Goal: Task Accomplishment & Management: Use online tool/utility

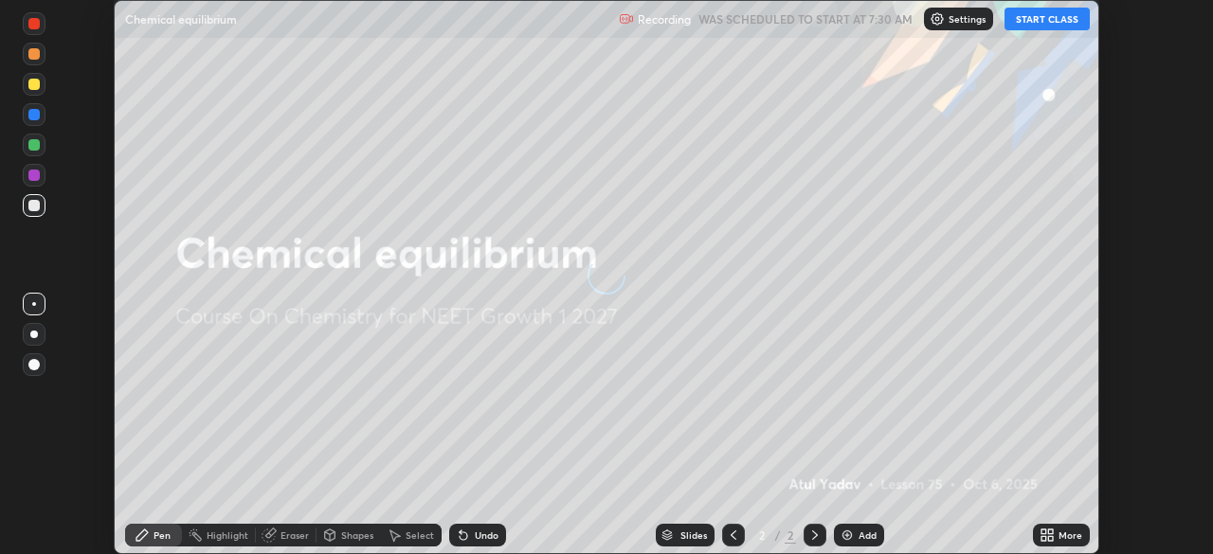
scroll to position [554, 1212]
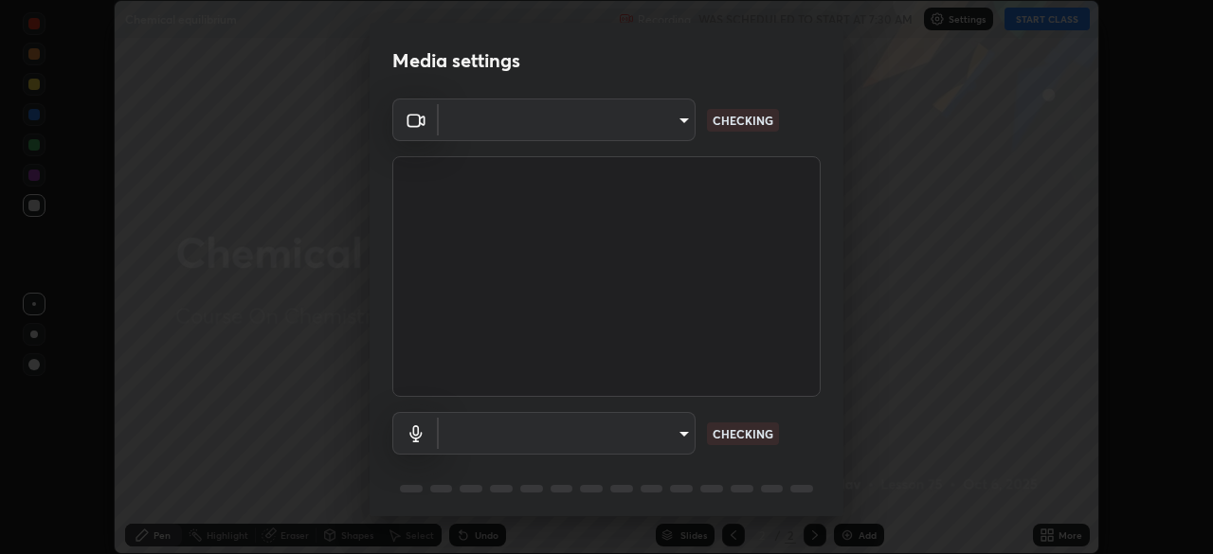
type input "f44939252cec670a7c81aafead478e6b9f15b20a1b8f1ae8dba2619045631b1c"
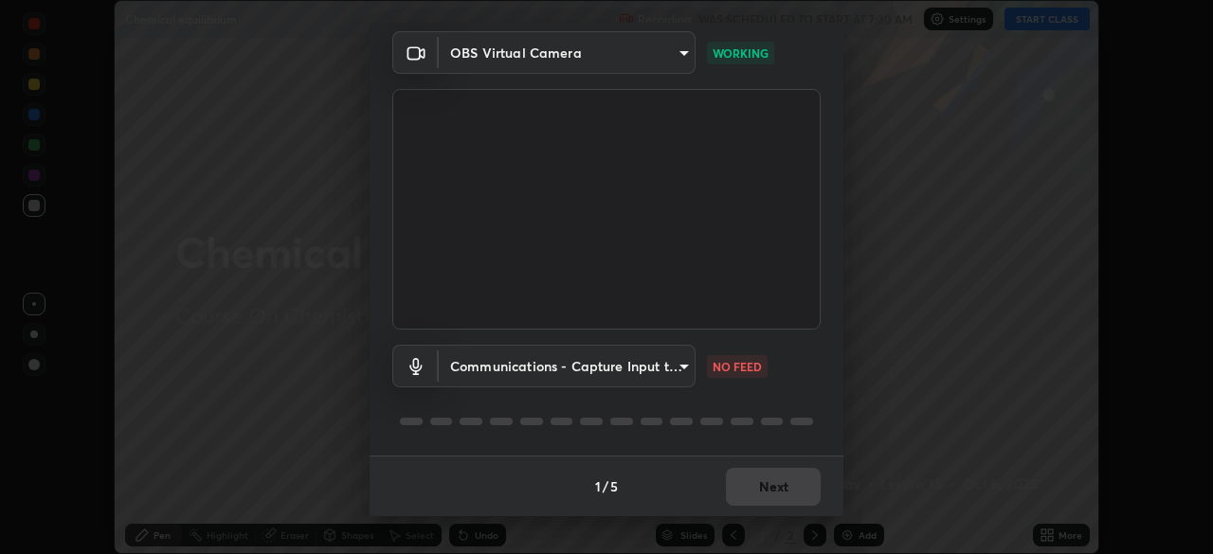
click at [680, 361] on body "Erase all Chemical equilibrium Recording WAS SCHEDULED TO START AT 7:30 AM Sett…" at bounding box center [606, 277] width 1213 height 554
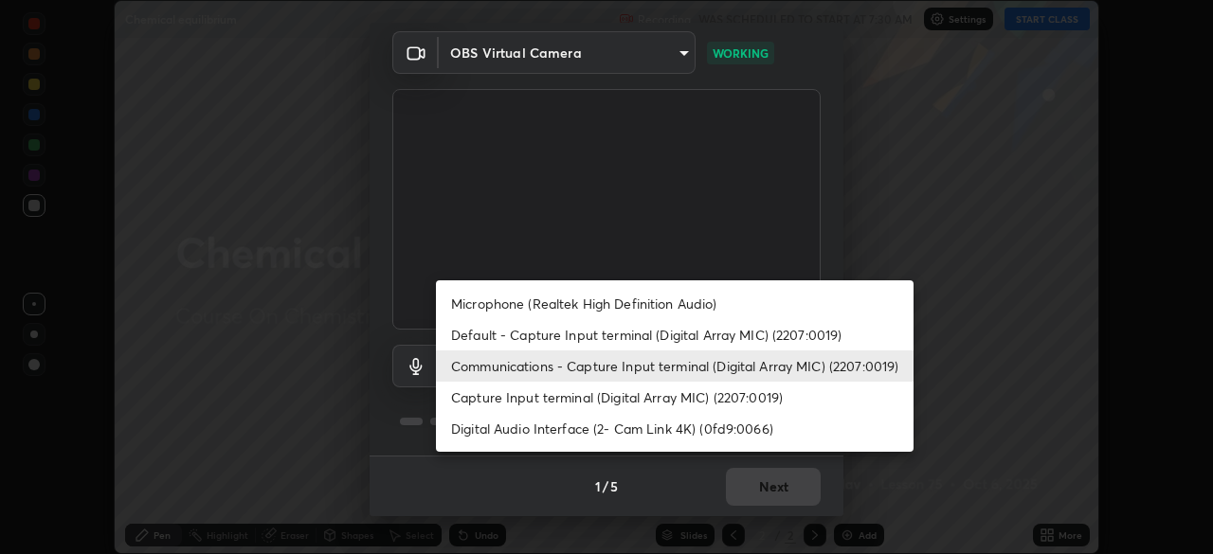
click at [709, 297] on li "Microphone (Realtek High Definition Audio)" at bounding box center [675, 303] width 478 height 31
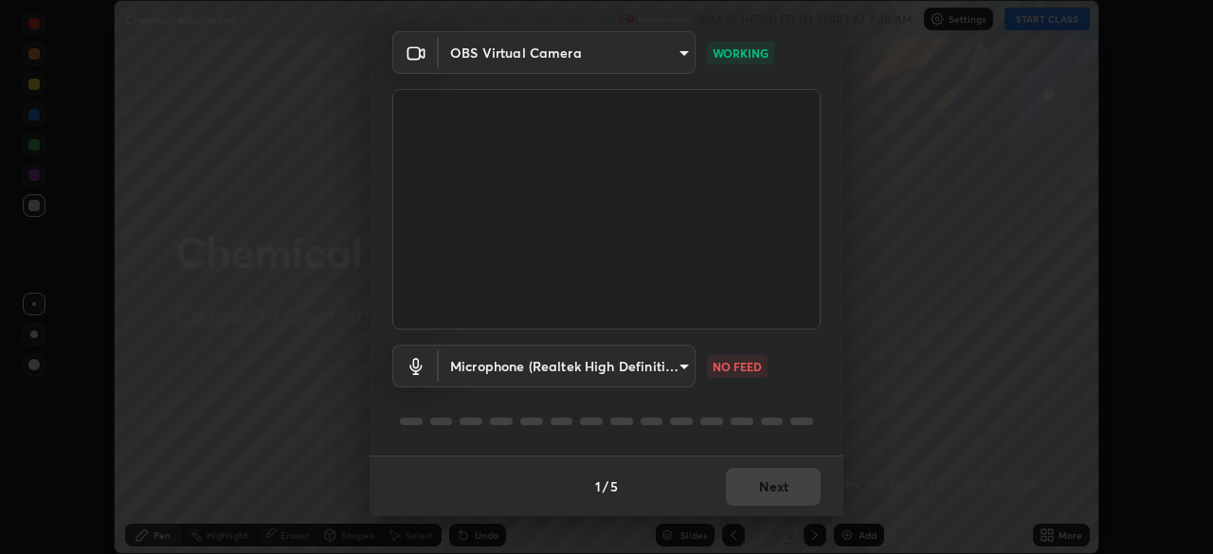
click at [678, 363] on body "Erase all Chemical equilibrium Recording WAS SCHEDULED TO START AT 7:30 AM Sett…" at bounding box center [606, 277] width 1213 height 554
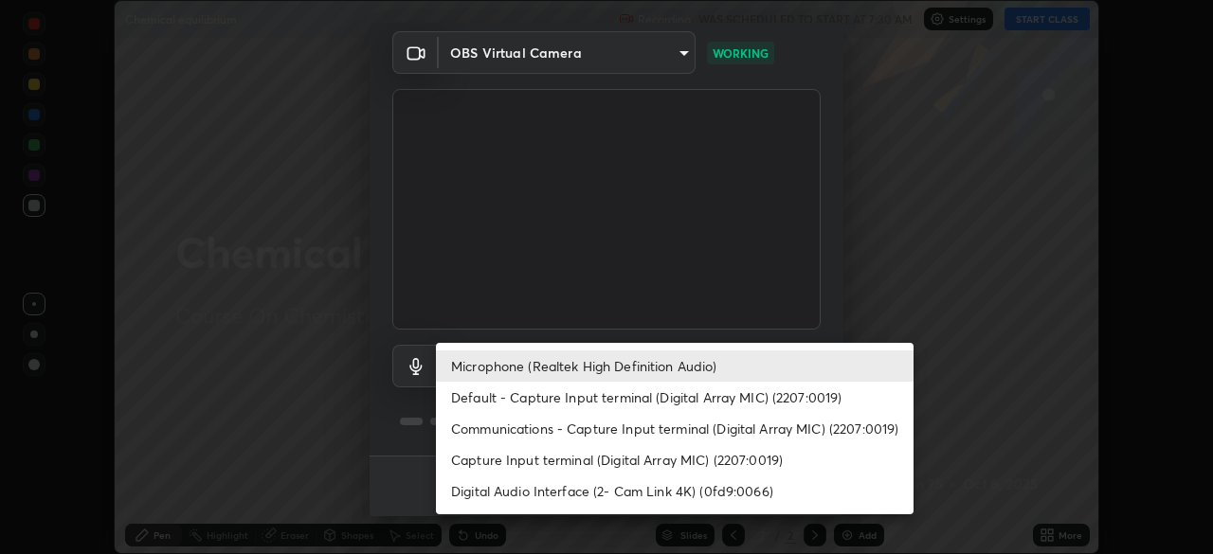
click at [677, 391] on li "Default - Capture Input terminal (Digital Array MIC) (2207:0019)" at bounding box center [675, 397] width 478 height 31
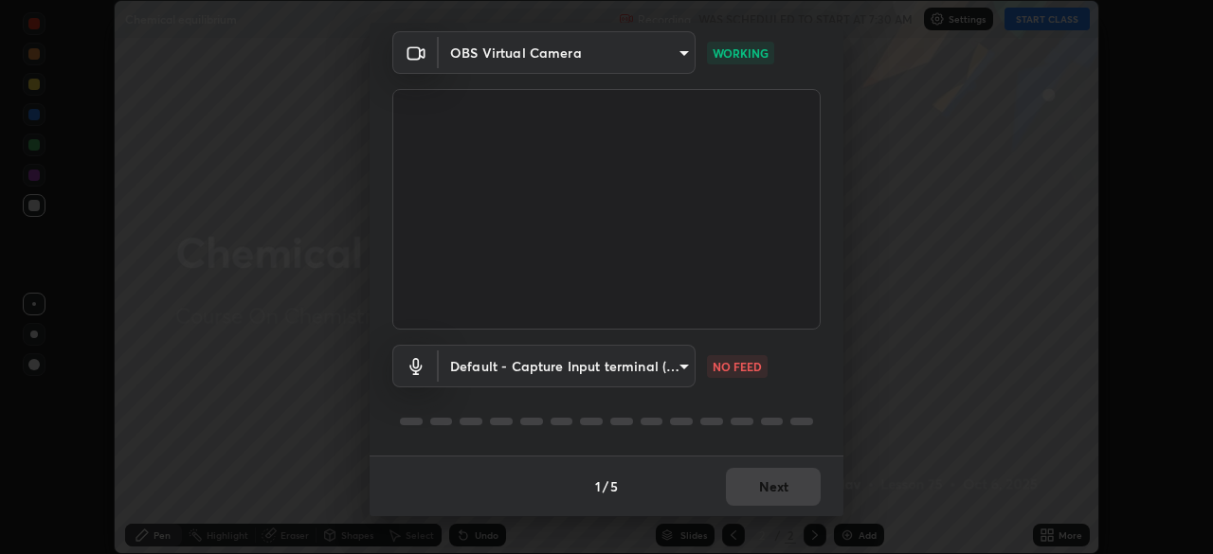
type input "default"
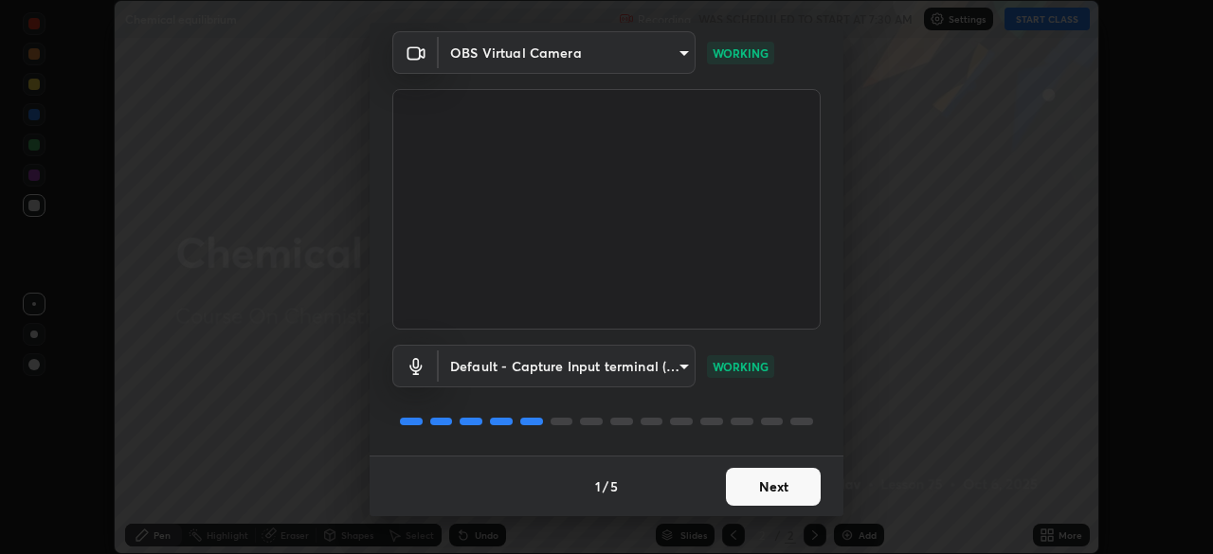
click at [793, 480] on button "Next" at bounding box center [773, 487] width 95 height 38
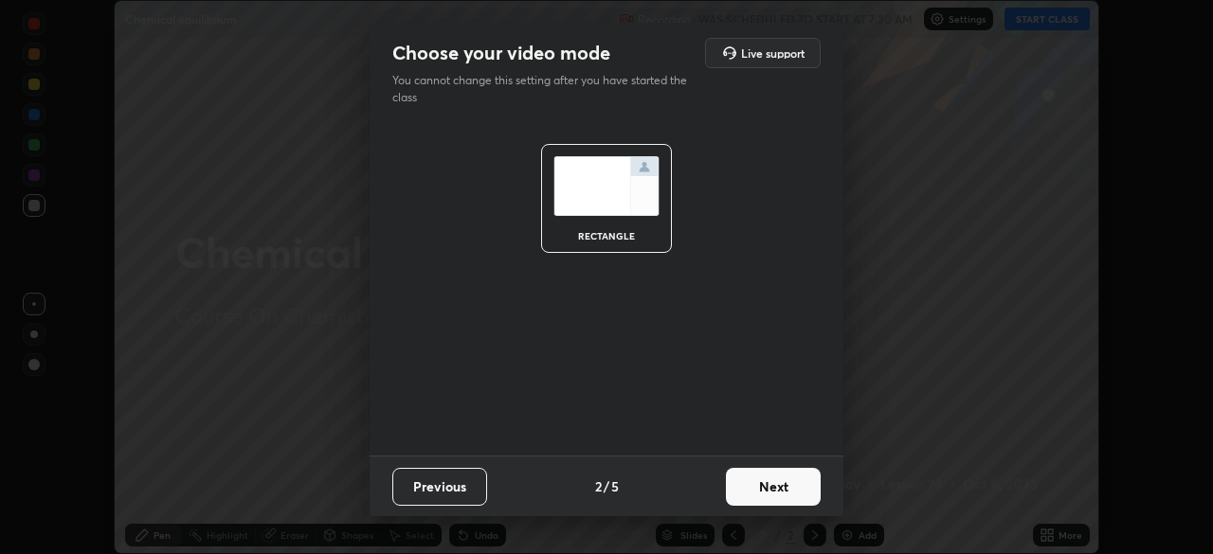
scroll to position [0, 0]
click at [799, 483] on button "Next" at bounding box center [773, 487] width 95 height 38
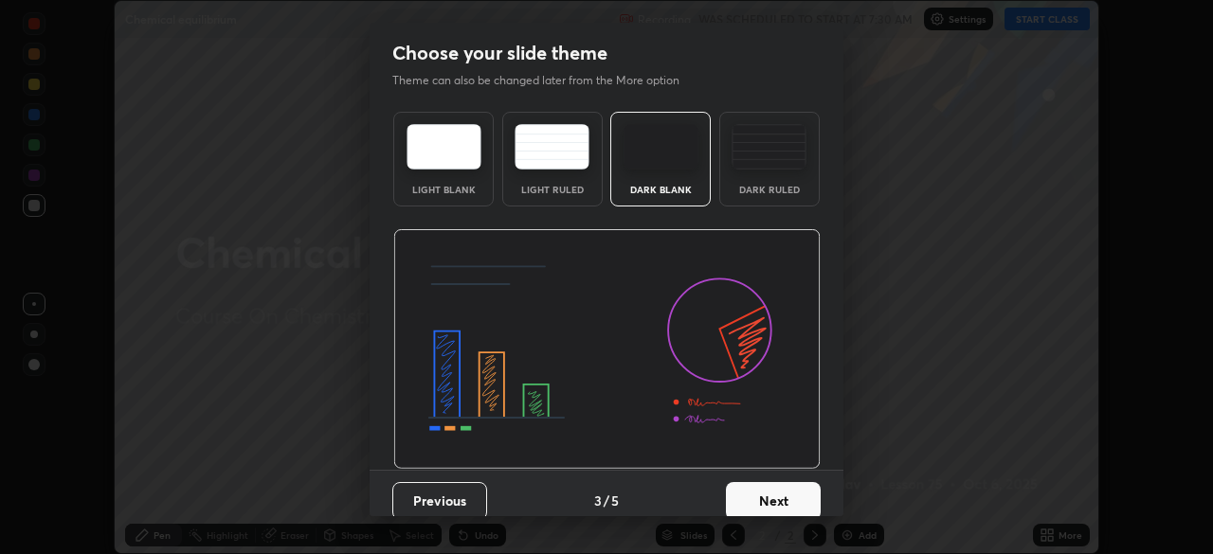
click at [802, 488] on button "Next" at bounding box center [773, 501] width 95 height 38
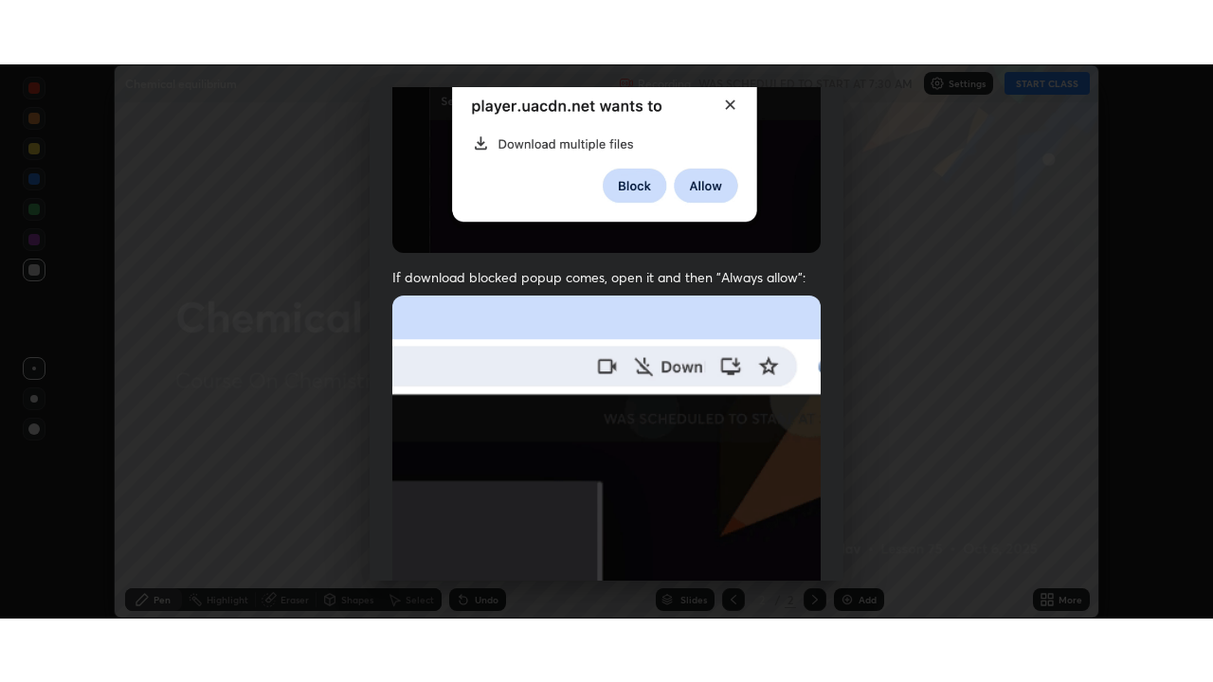
scroll to position [454, 0]
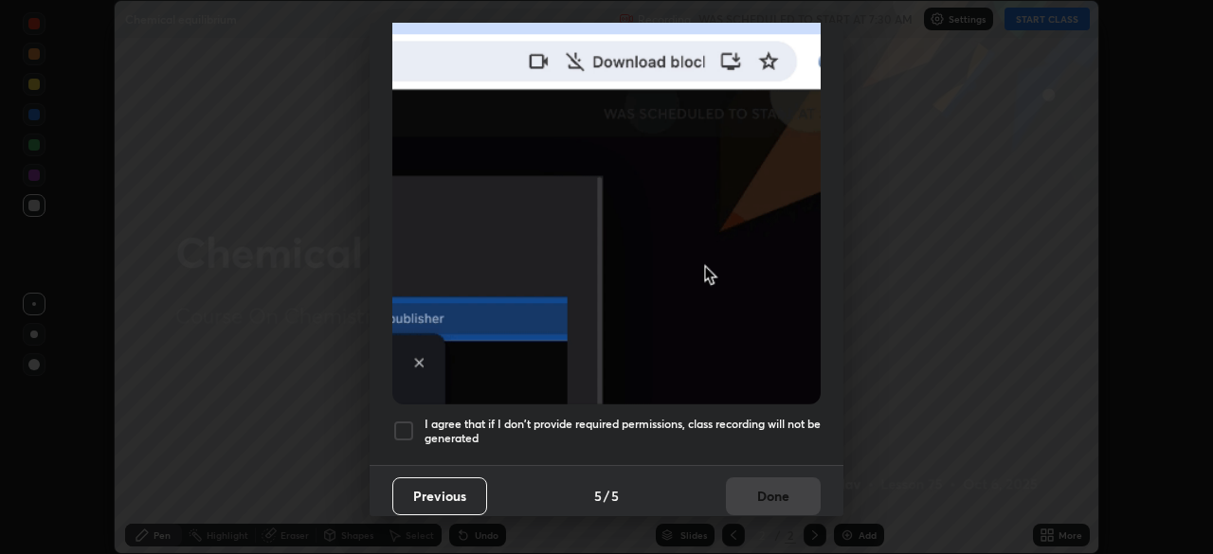
click at [771, 417] on h5 "I agree that if I don't provide required permissions, class recording will not …" at bounding box center [623, 431] width 396 height 29
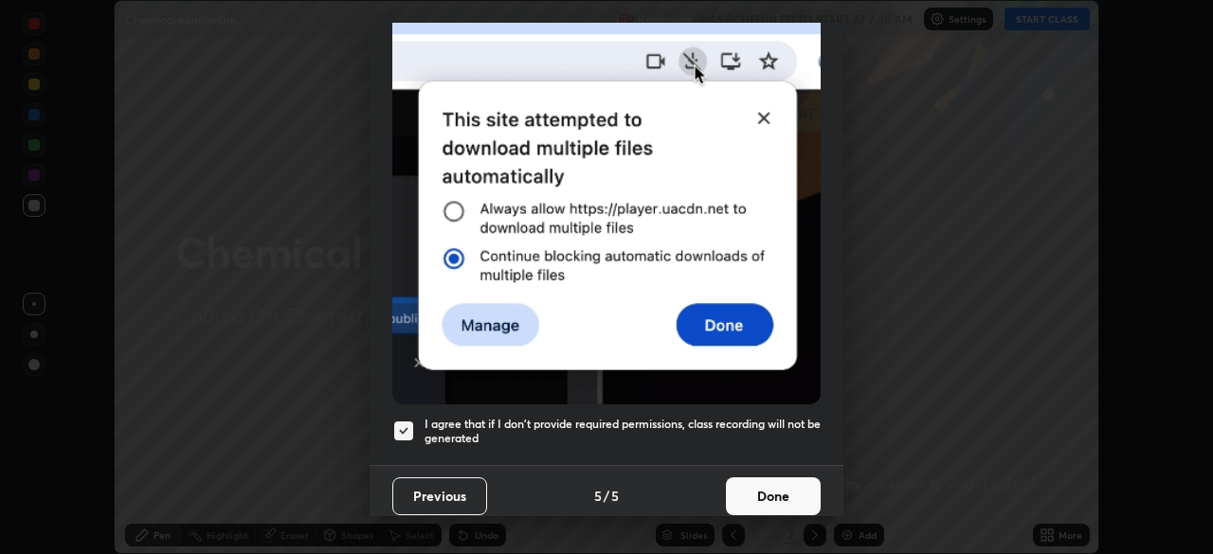
click at [773, 478] on button "Done" at bounding box center [773, 497] width 95 height 38
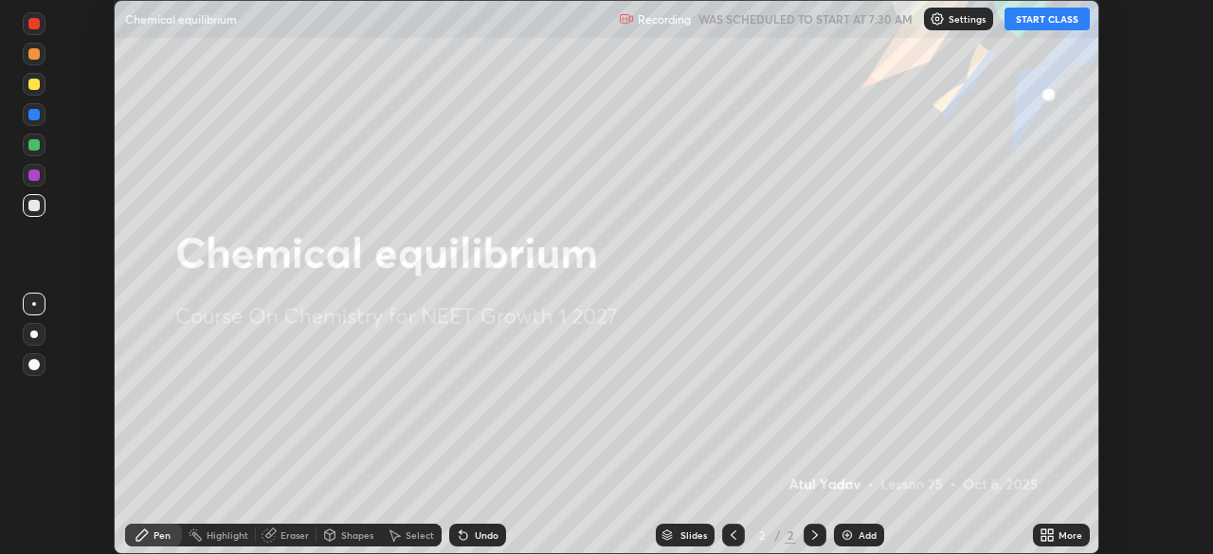
click at [1065, 25] on button "START CLASS" at bounding box center [1047, 19] width 85 height 23
click at [1065, 532] on div "More" at bounding box center [1071, 535] width 24 height 9
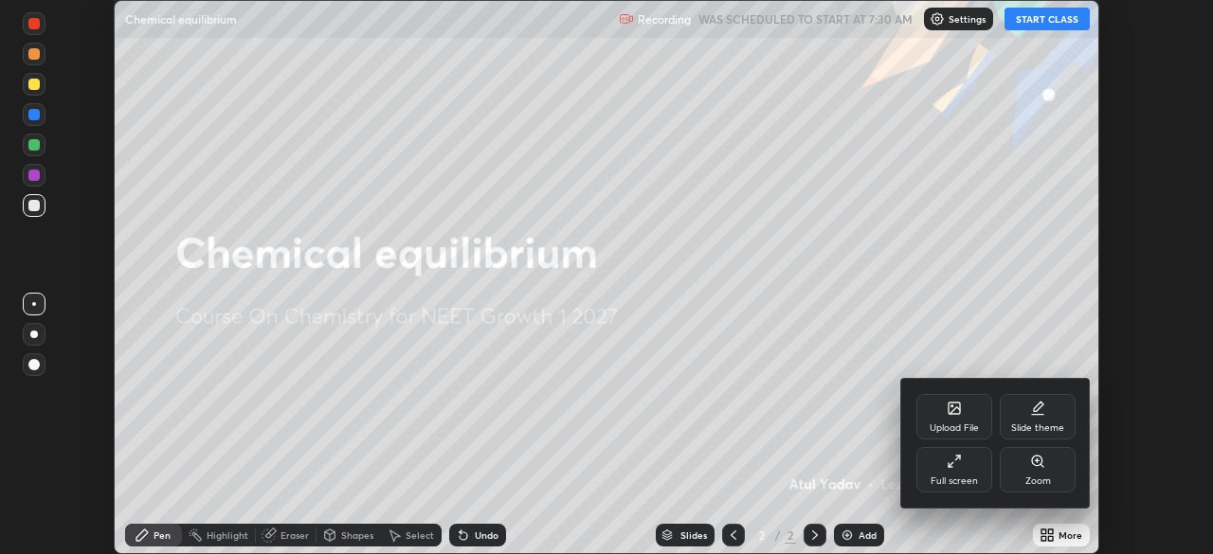
click at [969, 464] on div "Full screen" at bounding box center [954, 469] width 76 height 45
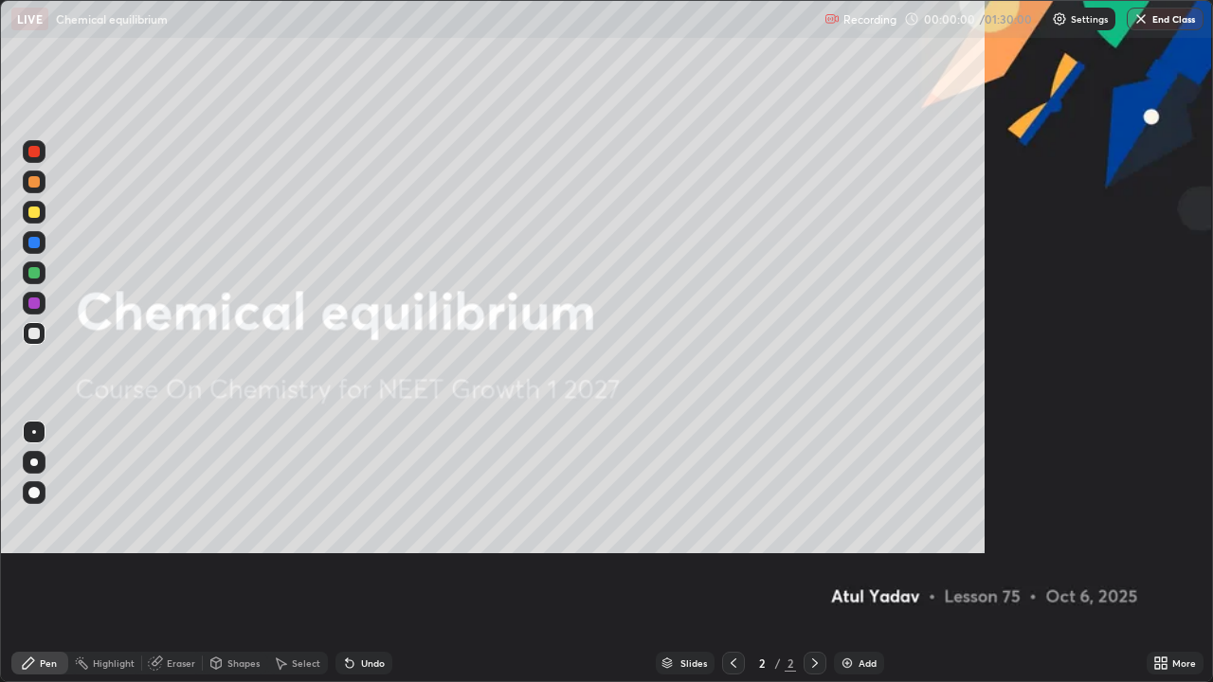
scroll to position [682, 1213]
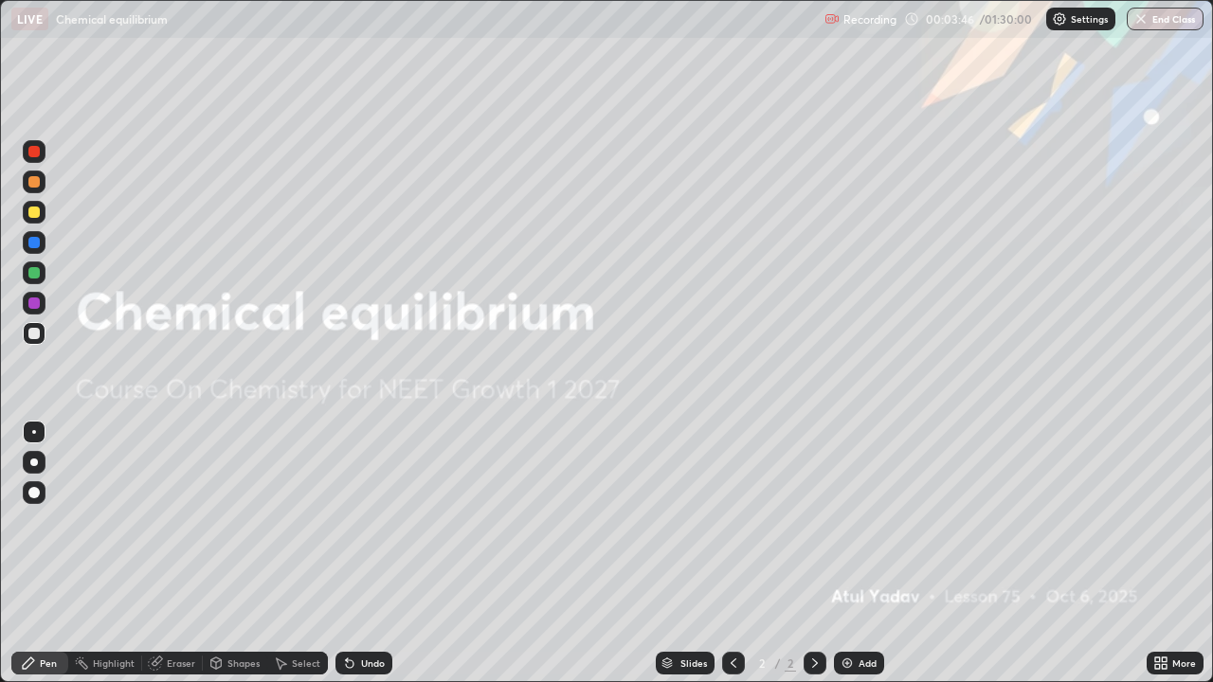
click at [190, 553] on div "Eraser" at bounding box center [181, 663] width 28 height 9
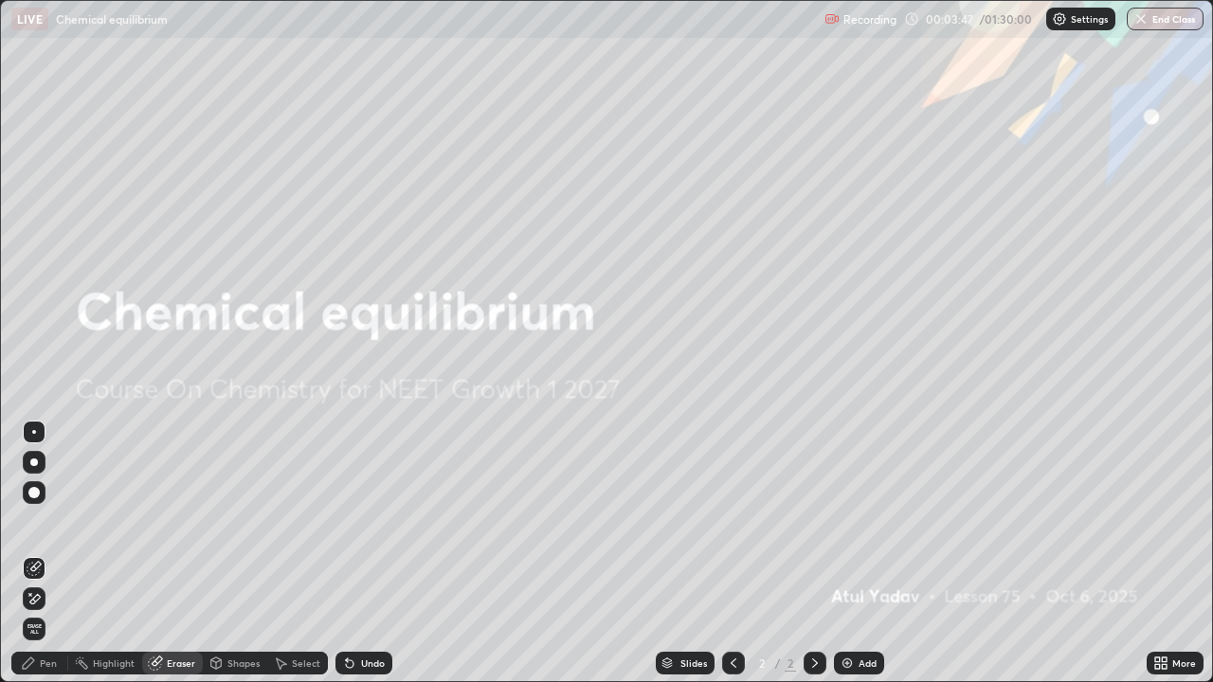
click at [179, 553] on div "Eraser" at bounding box center [181, 663] width 28 height 9
click at [172, 553] on div "Eraser" at bounding box center [181, 663] width 28 height 9
click at [855, 553] on div "Add" at bounding box center [859, 663] width 50 height 23
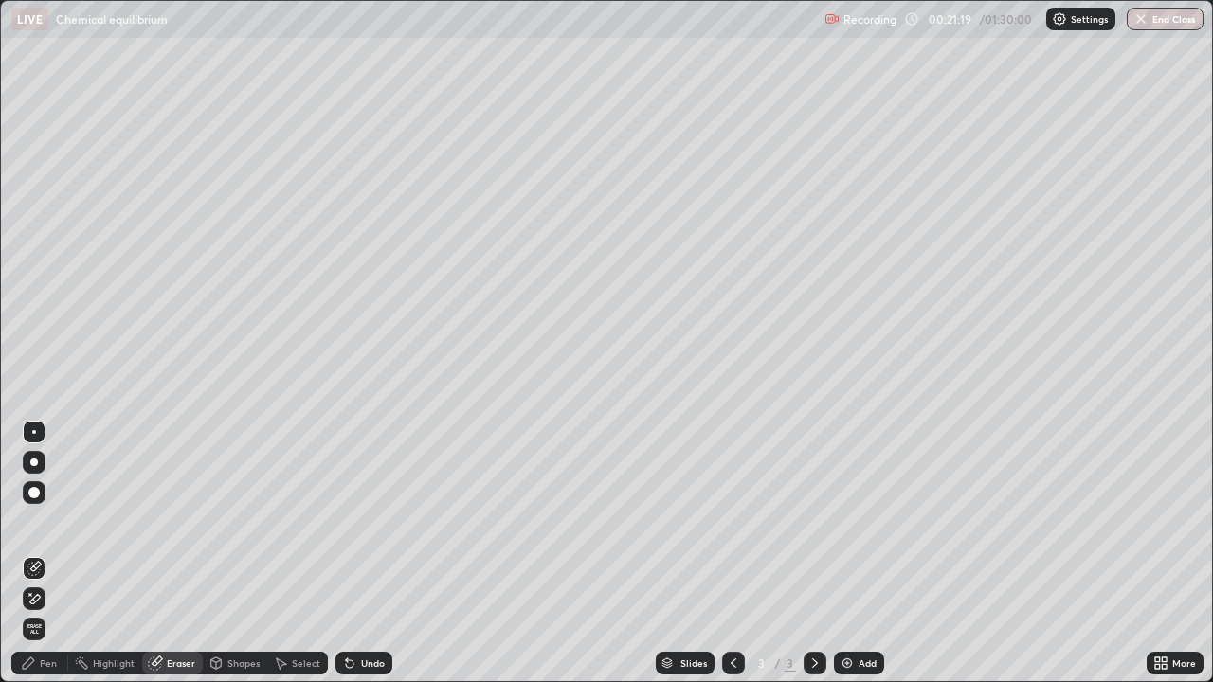
click at [43, 553] on div "Pen" at bounding box center [48, 663] width 17 height 9
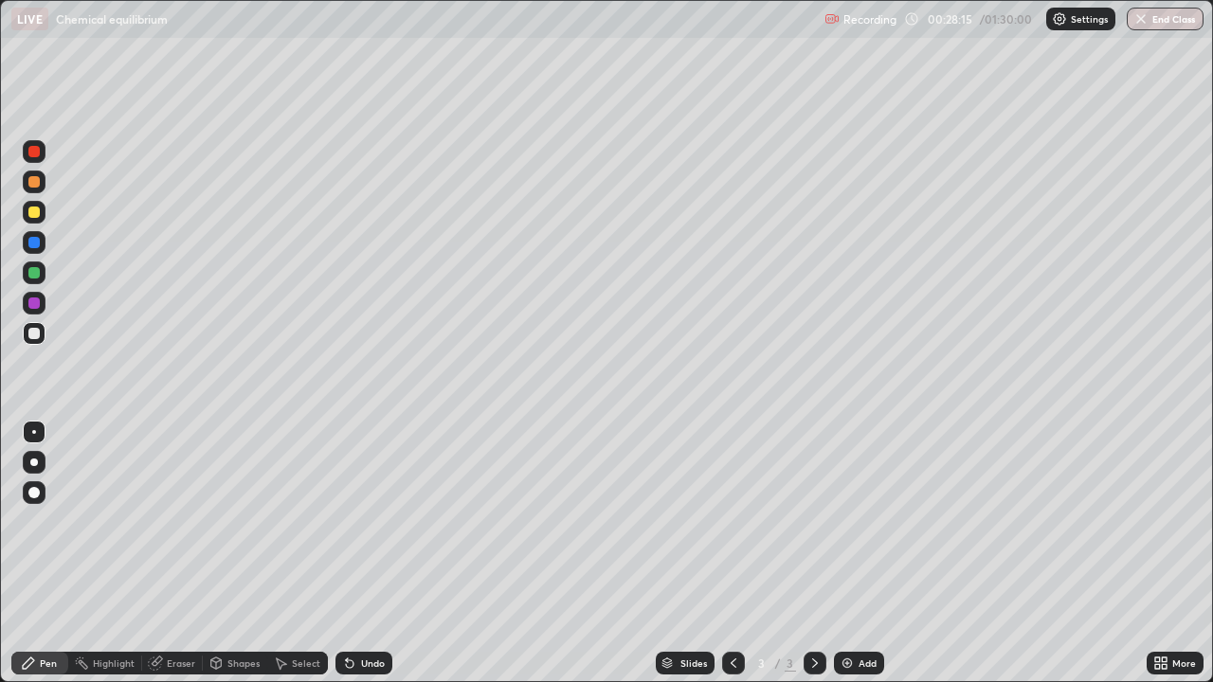
click at [846, 553] on div "Add" at bounding box center [859, 663] width 50 height 23
click at [361, 553] on div "Undo" at bounding box center [363, 663] width 57 height 23
click at [362, 553] on div "Undo" at bounding box center [373, 663] width 24 height 9
click at [175, 553] on div "Eraser" at bounding box center [181, 663] width 28 height 9
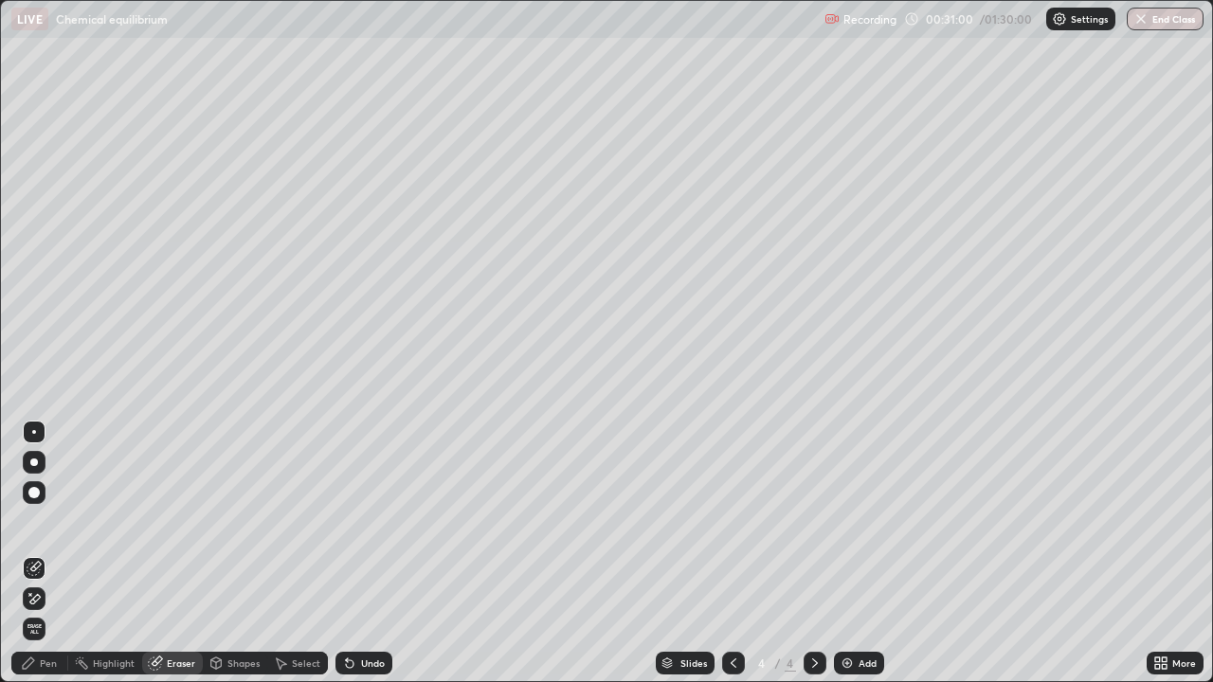
click at [51, 553] on div "Pen" at bounding box center [48, 663] width 17 height 9
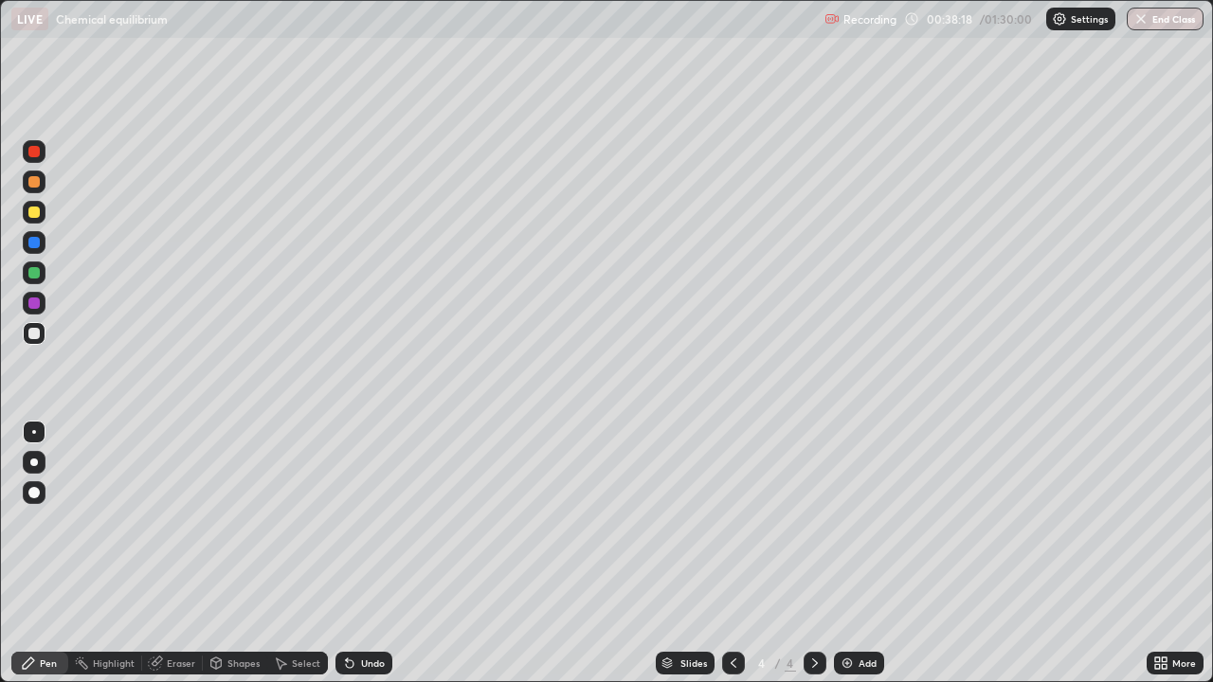
click at [850, 553] on img at bounding box center [847, 663] width 15 height 15
click at [181, 553] on div "Eraser" at bounding box center [172, 663] width 61 height 23
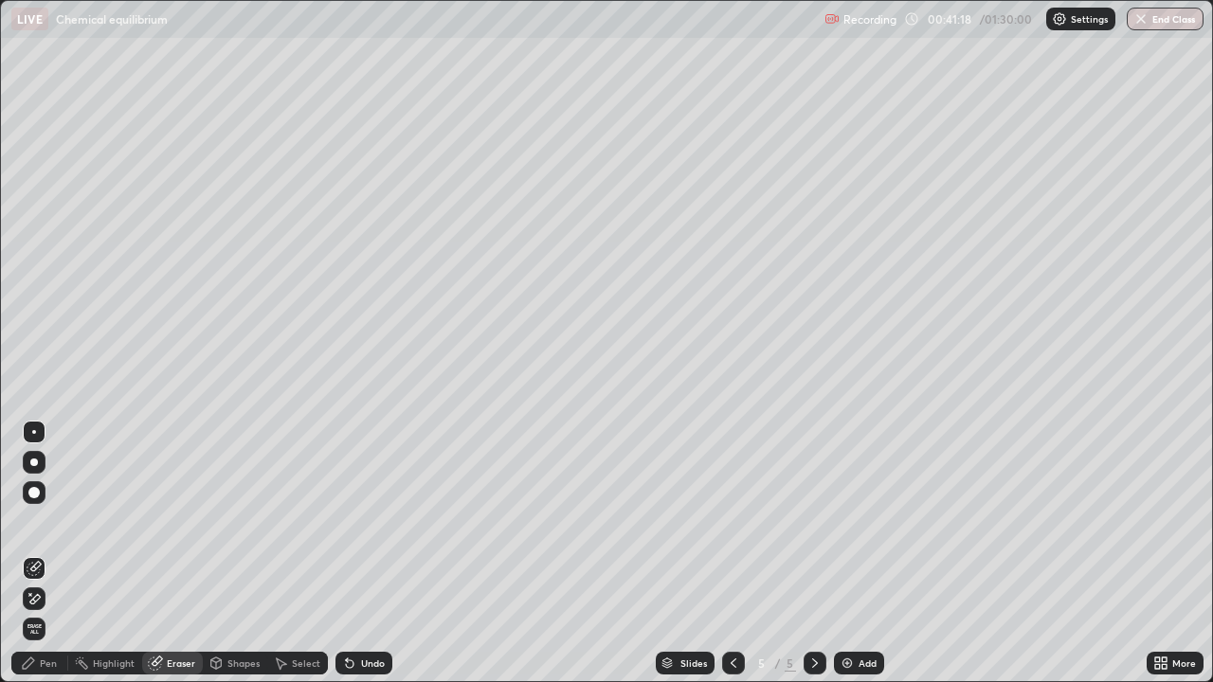
click at [43, 553] on div "Pen" at bounding box center [48, 663] width 17 height 9
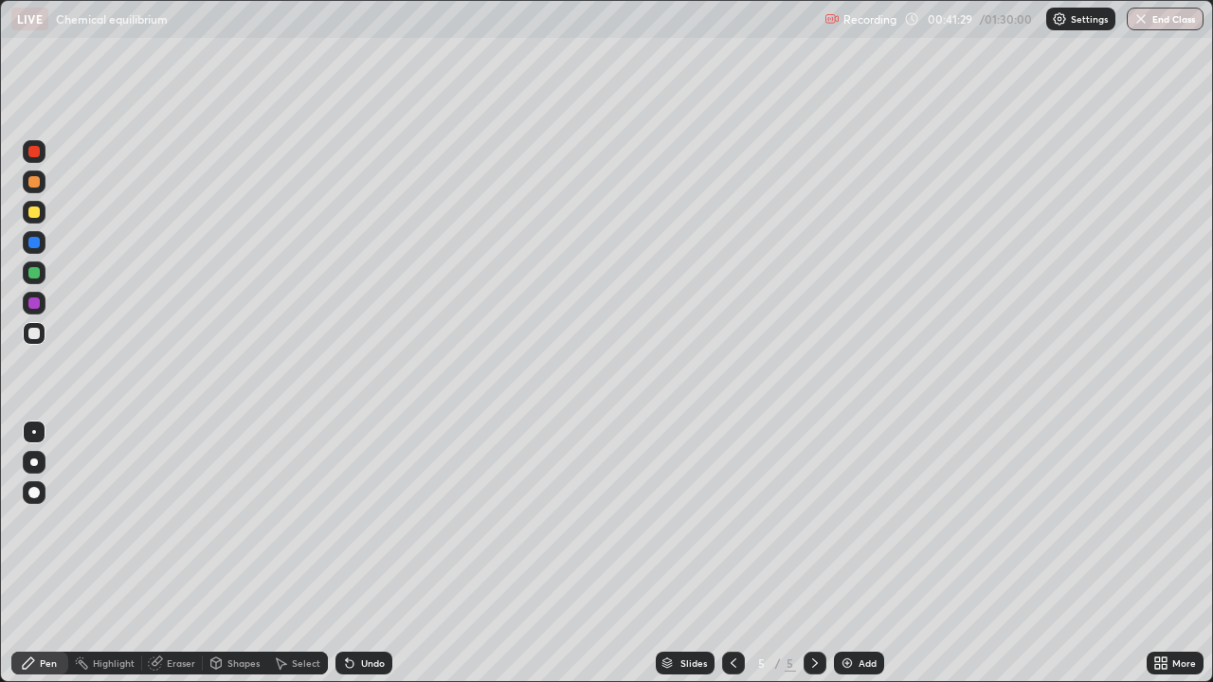
click at [43, 465] on div at bounding box center [34, 462] width 23 height 23
click at [44, 270] on div at bounding box center [34, 273] width 23 height 23
click at [360, 553] on div "Undo" at bounding box center [363, 663] width 57 height 23
click at [361, 553] on div "Undo" at bounding box center [373, 663] width 24 height 9
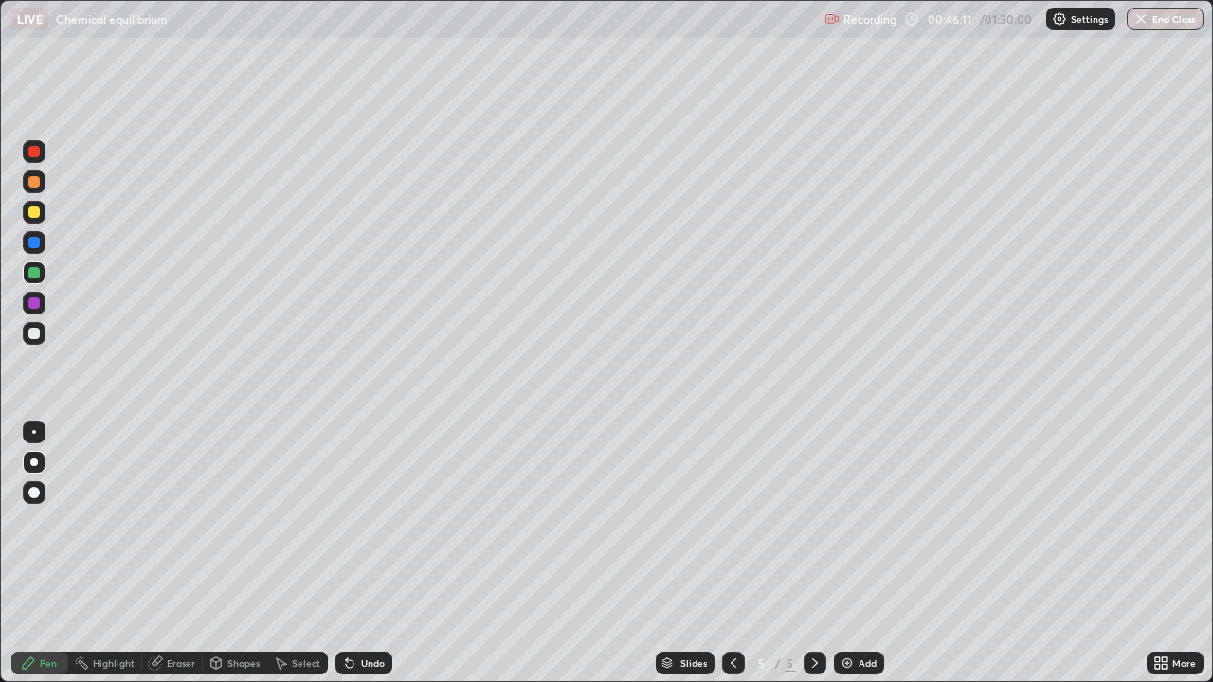
click at [357, 553] on div "Undo" at bounding box center [363, 663] width 57 height 23
click at [355, 553] on div "Undo" at bounding box center [363, 663] width 57 height 23
click at [34, 213] on div at bounding box center [33, 212] width 11 height 11
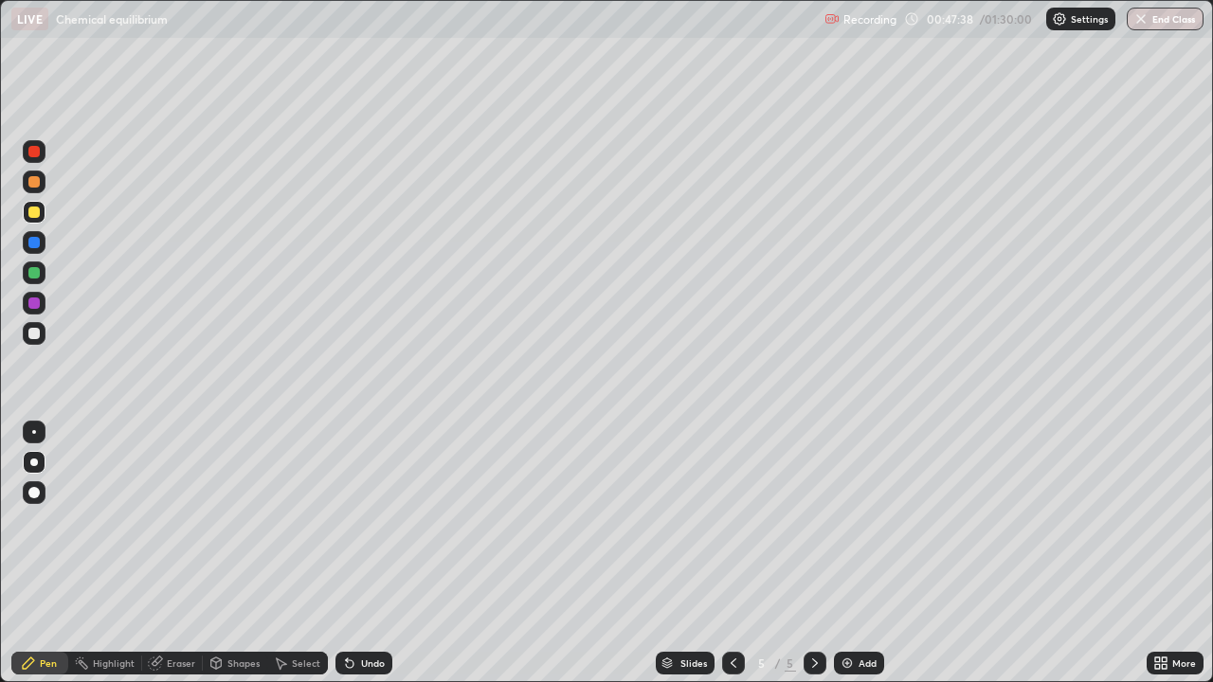
click at [363, 553] on div "Undo" at bounding box center [373, 663] width 24 height 9
click at [357, 553] on div "Undo" at bounding box center [363, 663] width 57 height 23
click at [353, 553] on icon at bounding box center [349, 663] width 15 height 15
click at [845, 553] on img at bounding box center [847, 663] width 15 height 15
click at [610, 36] on div "LIVE Chemical equilibrium" at bounding box center [414, 19] width 806 height 38
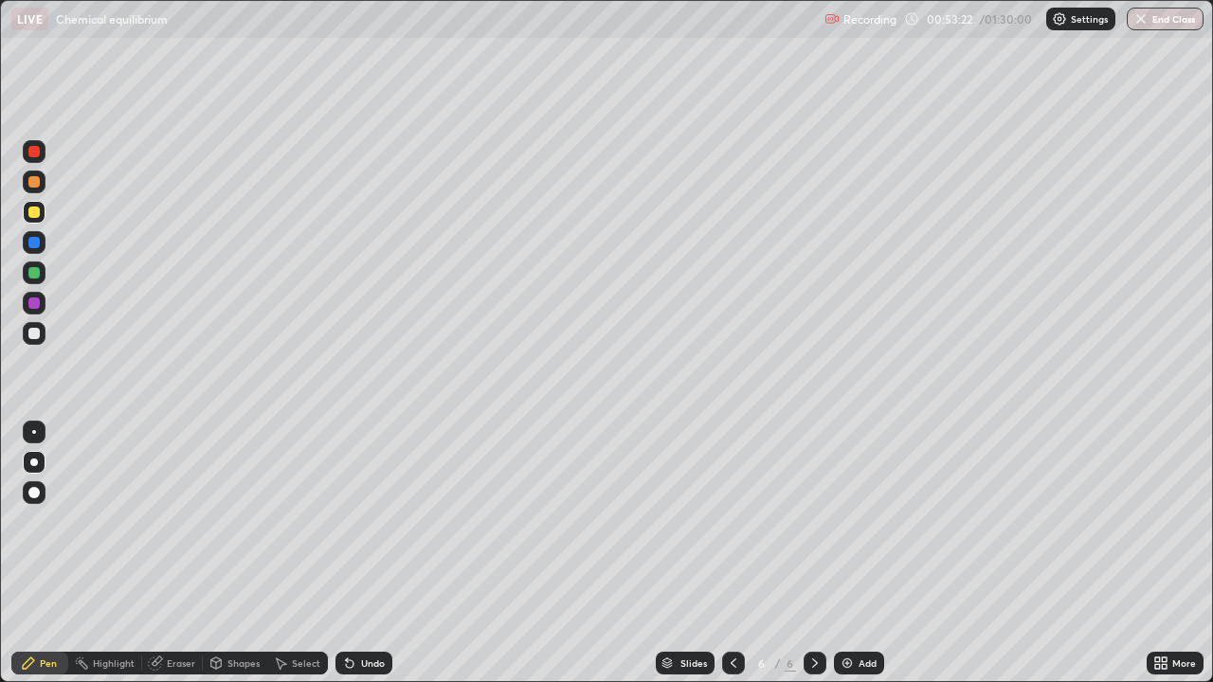
click at [39, 245] on div at bounding box center [33, 242] width 11 height 11
click at [43, 275] on div at bounding box center [34, 273] width 23 height 23
click at [42, 303] on div at bounding box center [34, 303] width 23 height 23
click at [361, 553] on div "Undo" at bounding box center [373, 663] width 24 height 9
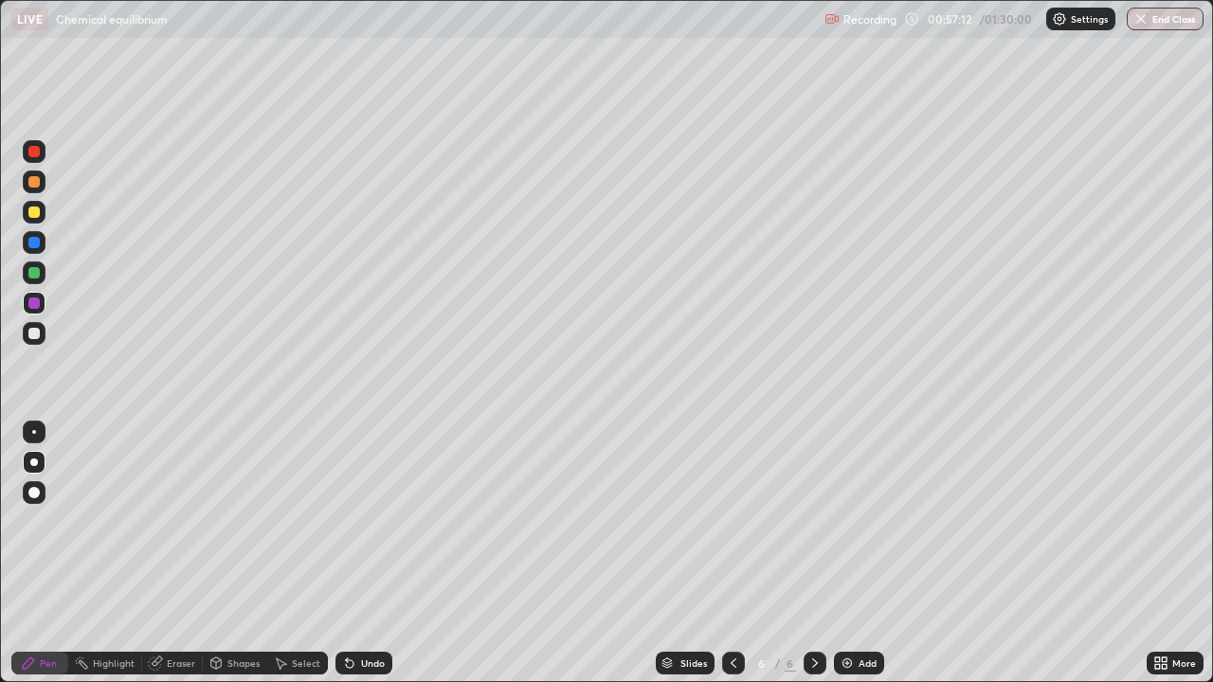
click at [25, 498] on div at bounding box center [34, 492] width 23 height 23
click at [37, 465] on div at bounding box center [34, 462] width 23 height 23
click at [361, 553] on div "Undo" at bounding box center [373, 663] width 24 height 9
click at [356, 553] on div "Undo" at bounding box center [363, 663] width 57 height 23
click at [849, 553] on img at bounding box center [847, 663] width 15 height 15
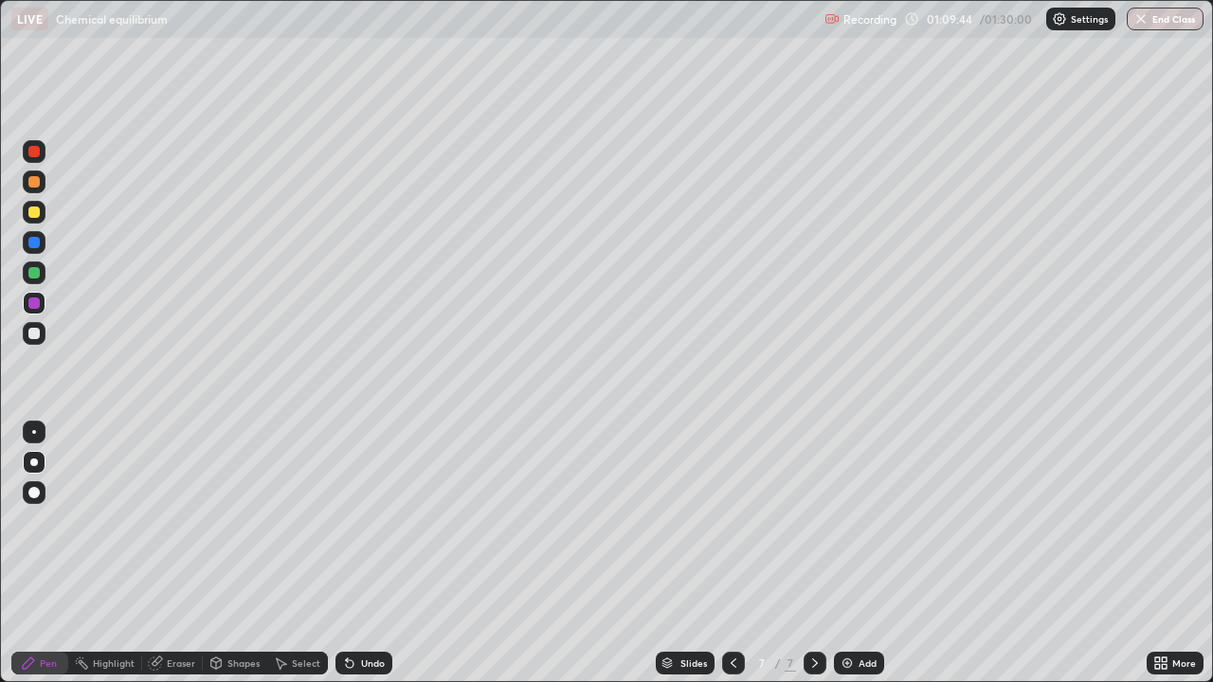
click at [39, 150] on div at bounding box center [33, 151] width 11 height 11
click at [43, 299] on div at bounding box center [34, 303] width 23 height 23
click at [842, 553] on img at bounding box center [847, 663] width 15 height 15
click at [171, 553] on div "Eraser" at bounding box center [181, 663] width 28 height 9
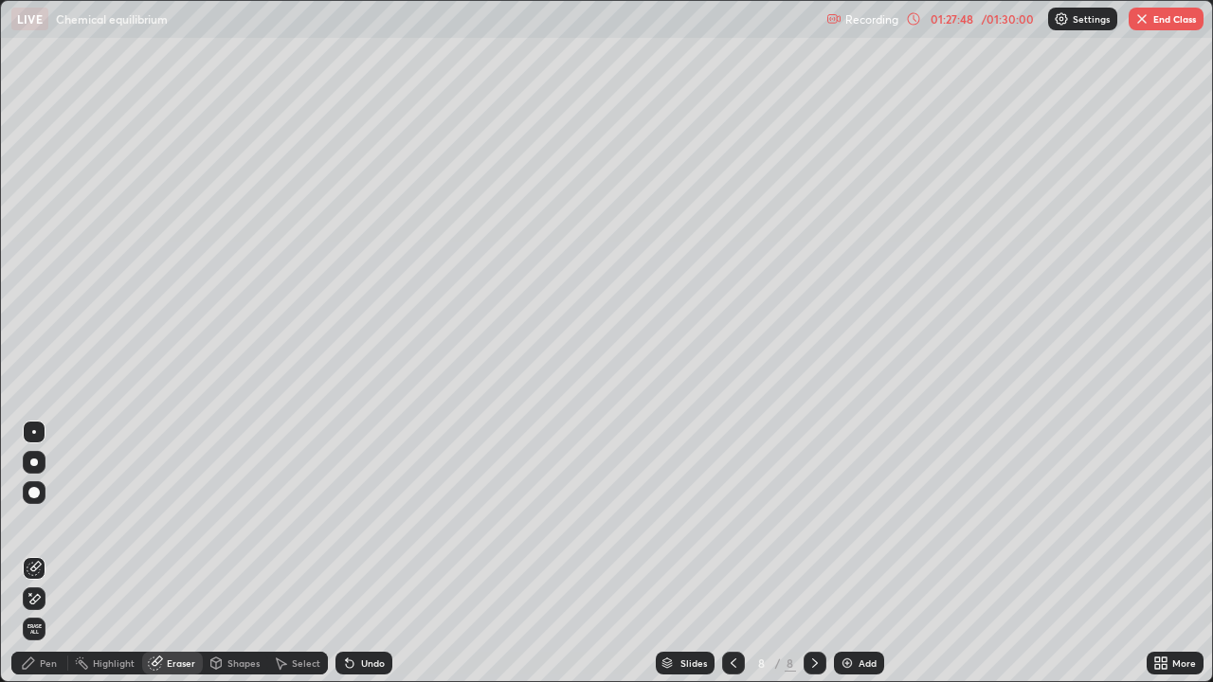
click at [36, 553] on icon at bounding box center [34, 599] width 15 height 16
click at [49, 553] on div "Pen" at bounding box center [48, 663] width 17 height 9
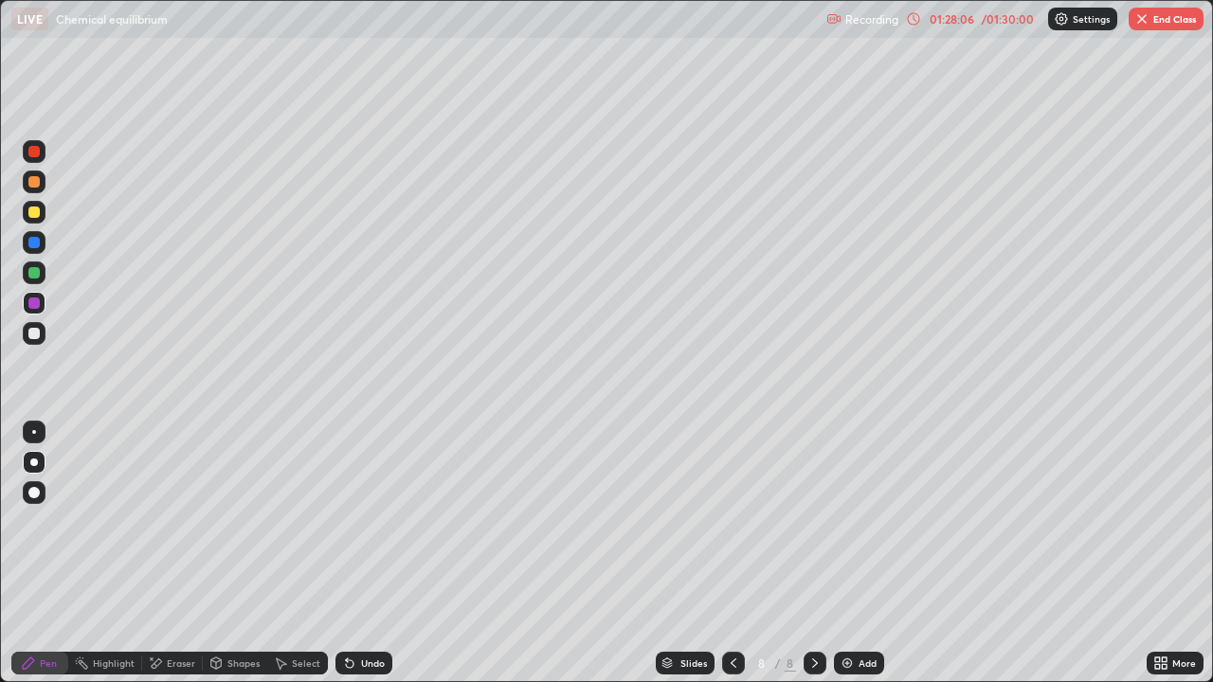
click at [35, 273] on div at bounding box center [33, 272] width 11 height 11
click at [361, 553] on div "Undo" at bounding box center [373, 663] width 24 height 9
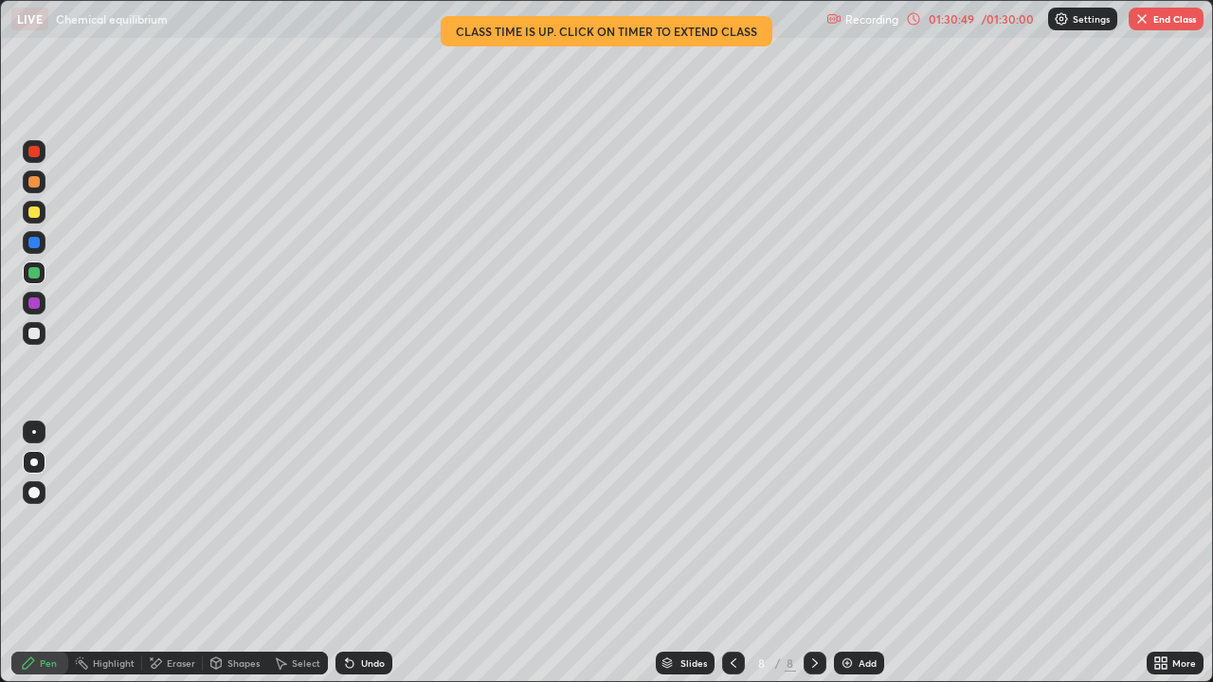
click at [30, 210] on div at bounding box center [33, 212] width 11 height 11
click at [962, 24] on div "01:32:39" at bounding box center [951, 18] width 53 height 11
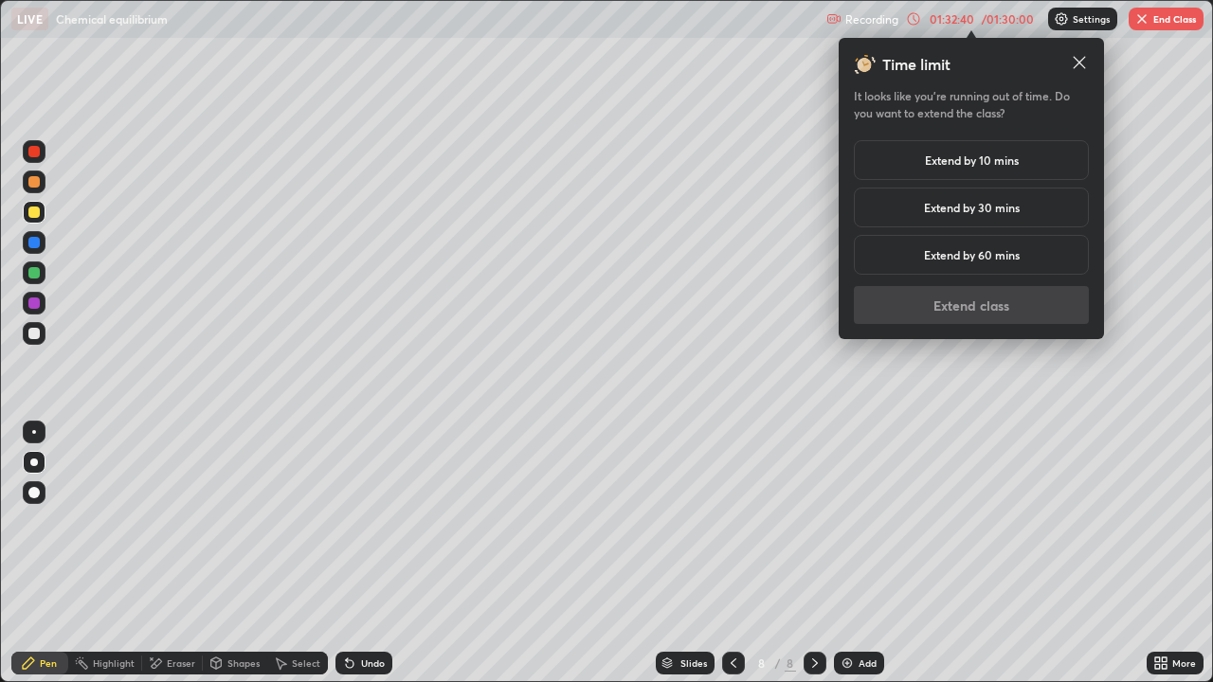
click at [952, 163] on h5 "Extend by 10 mins" at bounding box center [972, 160] width 94 height 17
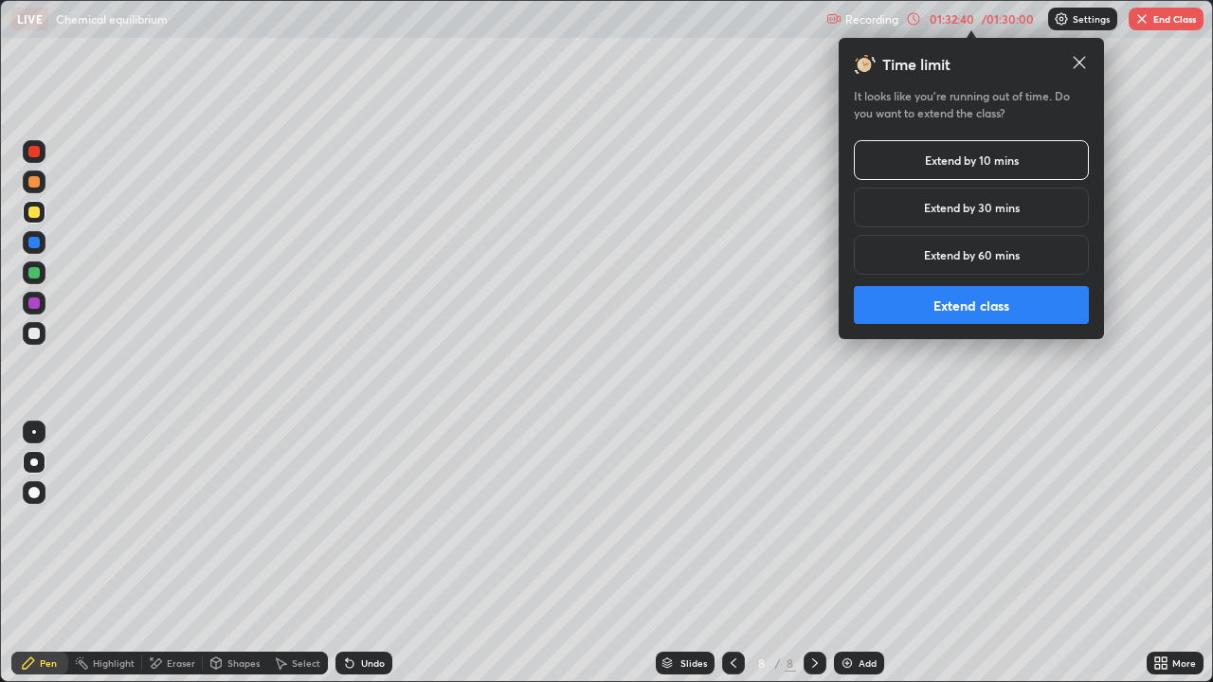
click at [922, 305] on button "Extend class" at bounding box center [971, 305] width 235 height 38
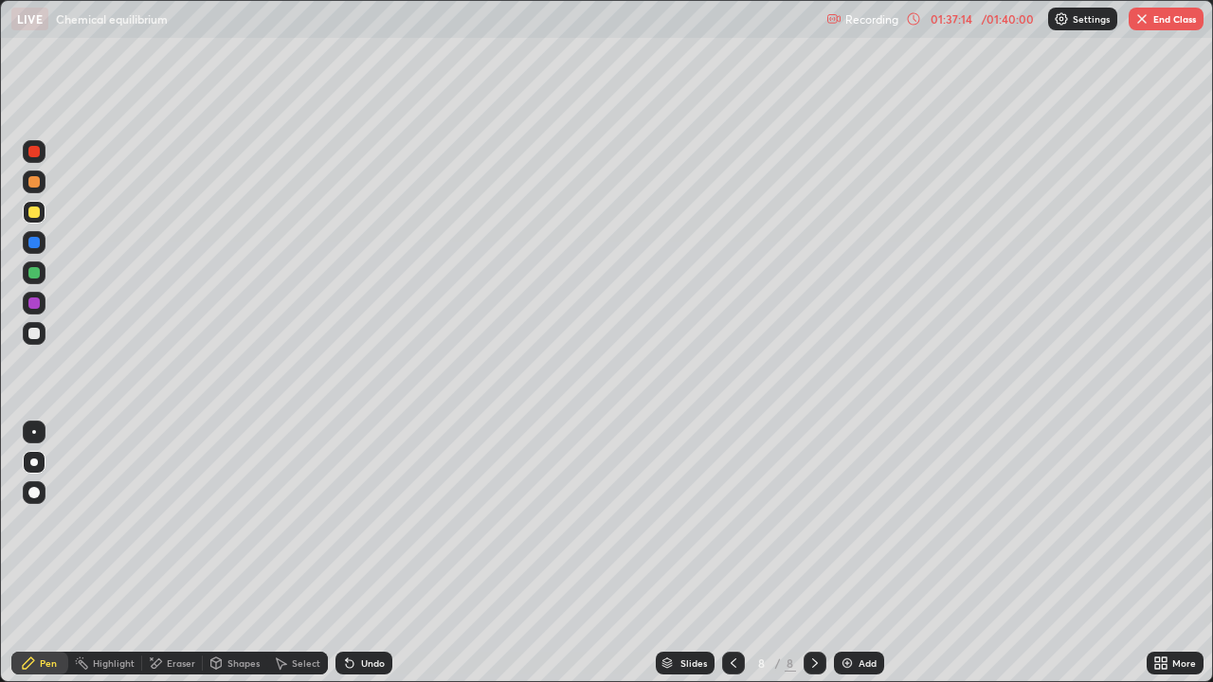
click at [1171, 21] on button "End Class" at bounding box center [1166, 19] width 75 height 23
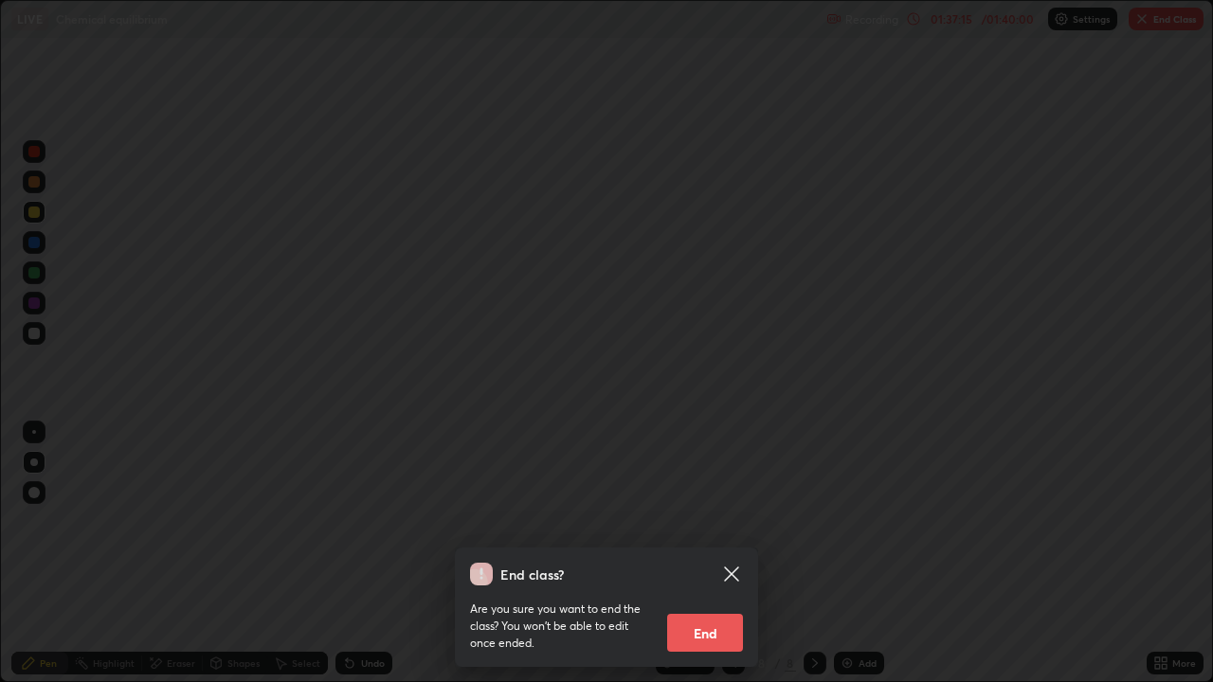
click at [727, 553] on button "End" at bounding box center [705, 633] width 76 height 38
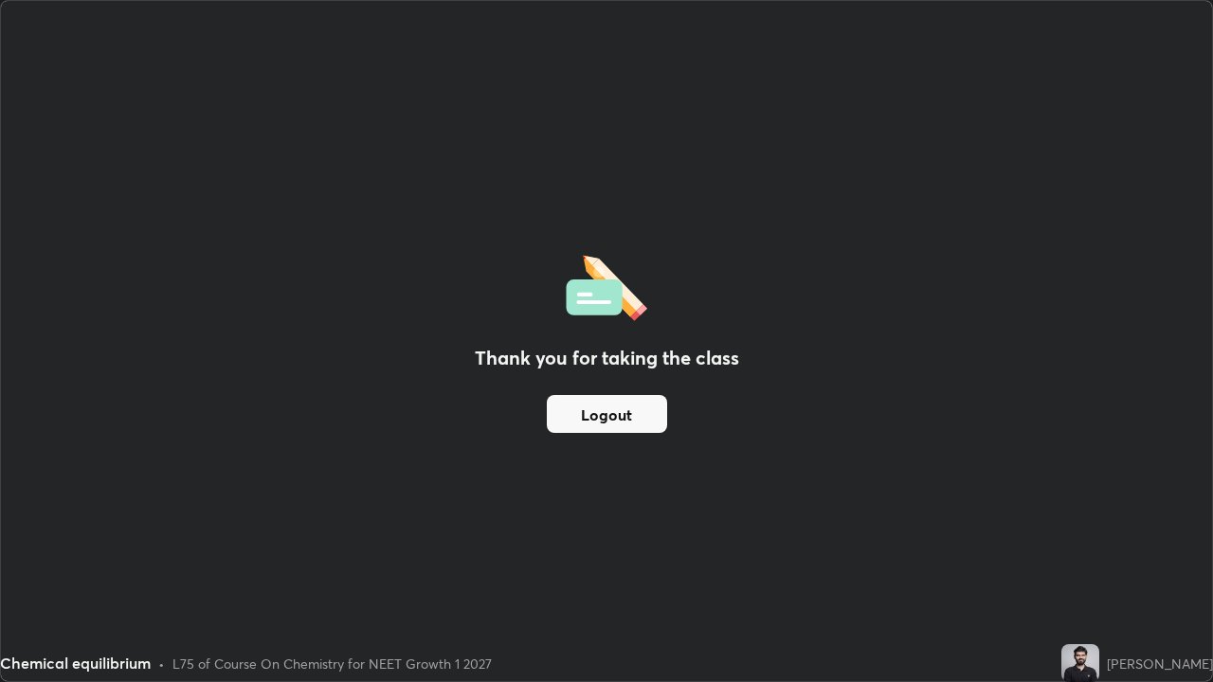
click at [632, 415] on button "Logout" at bounding box center [607, 414] width 120 height 38
